Goal: Information Seeking & Learning: Learn about a topic

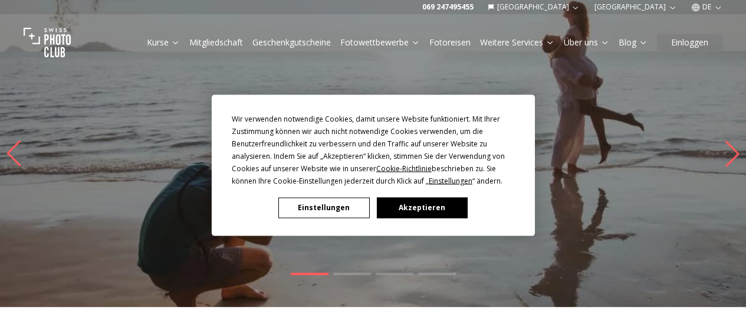
click at [436, 202] on button "Akzeptieren" at bounding box center [421, 207] width 91 height 21
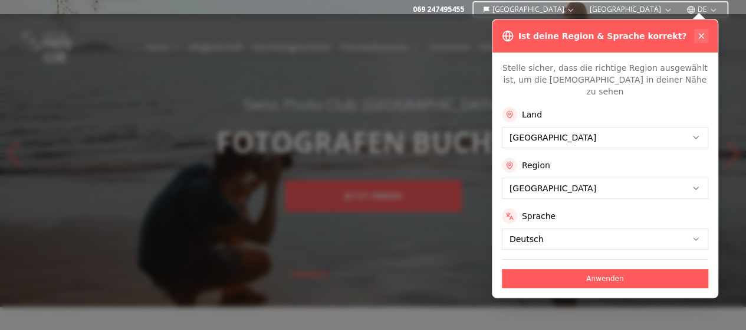
click at [703, 35] on icon at bounding box center [700, 35] width 9 height 9
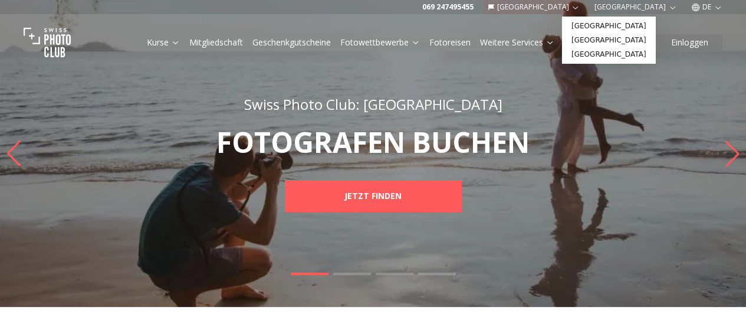
click at [585, 6] on button "[GEOGRAPHIC_DATA]" at bounding box center [534, 7] width 102 height 14
click at [591, 25] on link "[GEOGRAPHIC_DATA]" at bounding box center [608, 26] width 89 height 14
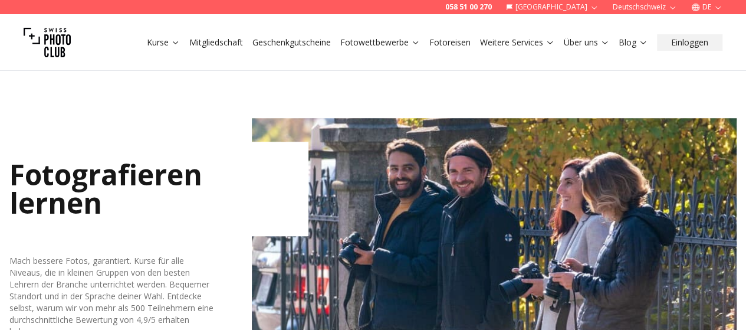
scroll to position [581, 0]
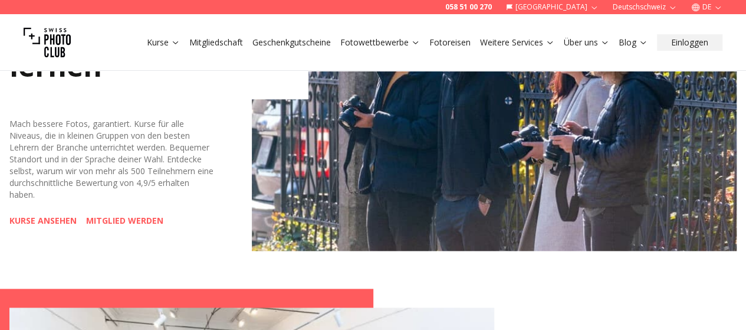
click at [160, 40] on link "Kurse" at bounding box center [163, 43] width 33 height 12
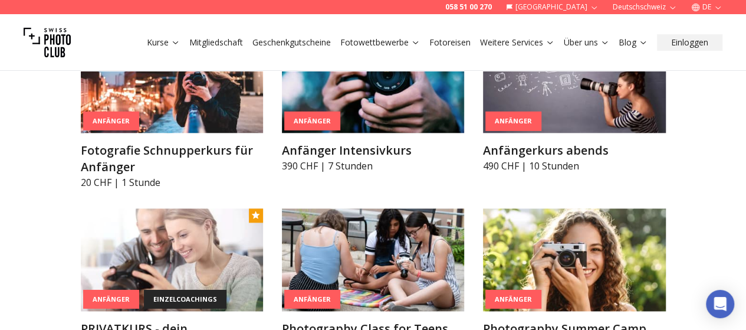
scroll to position [688, 0]
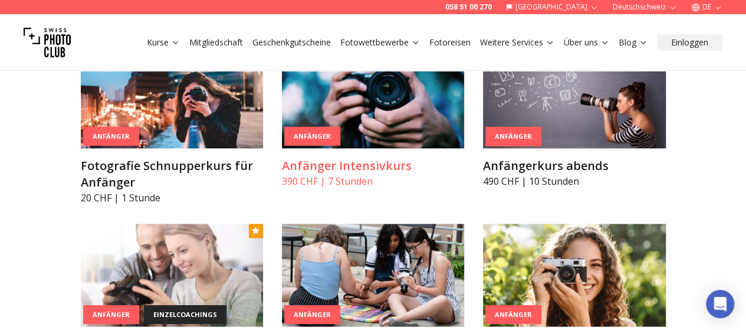
click at [380, 110] on img at bounding box center [373, 96] width 182 height 103
